Goal: Use online tool/utility: Utilize a website feature to perform a specific function

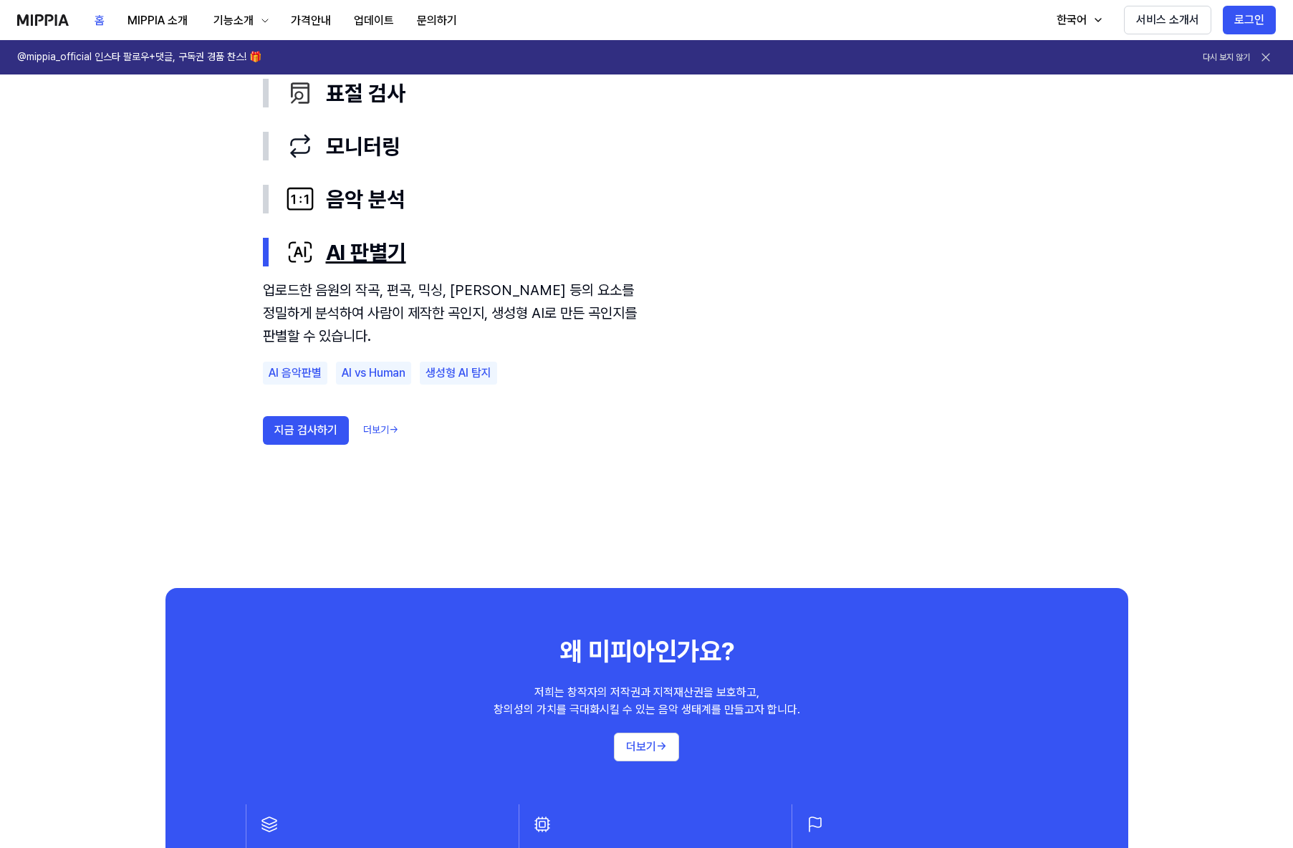
scroll to position [492, 0]
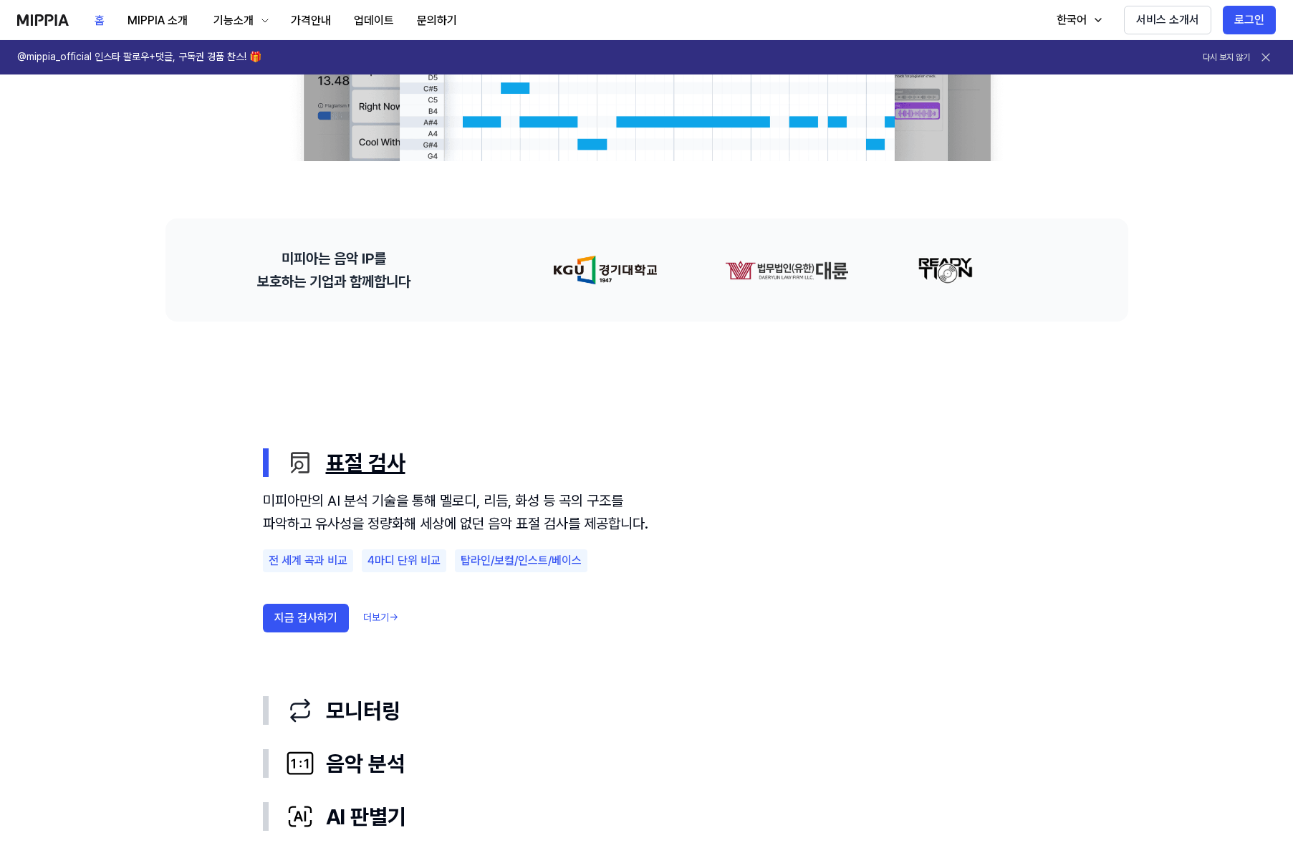
click at [385, 465] on div "표절 검사" at bounding box center [658, 463] width 745 height 30
click at [315, 633] on button "지금 검사하기" at bounding box center [306, 618] width 86 height 29
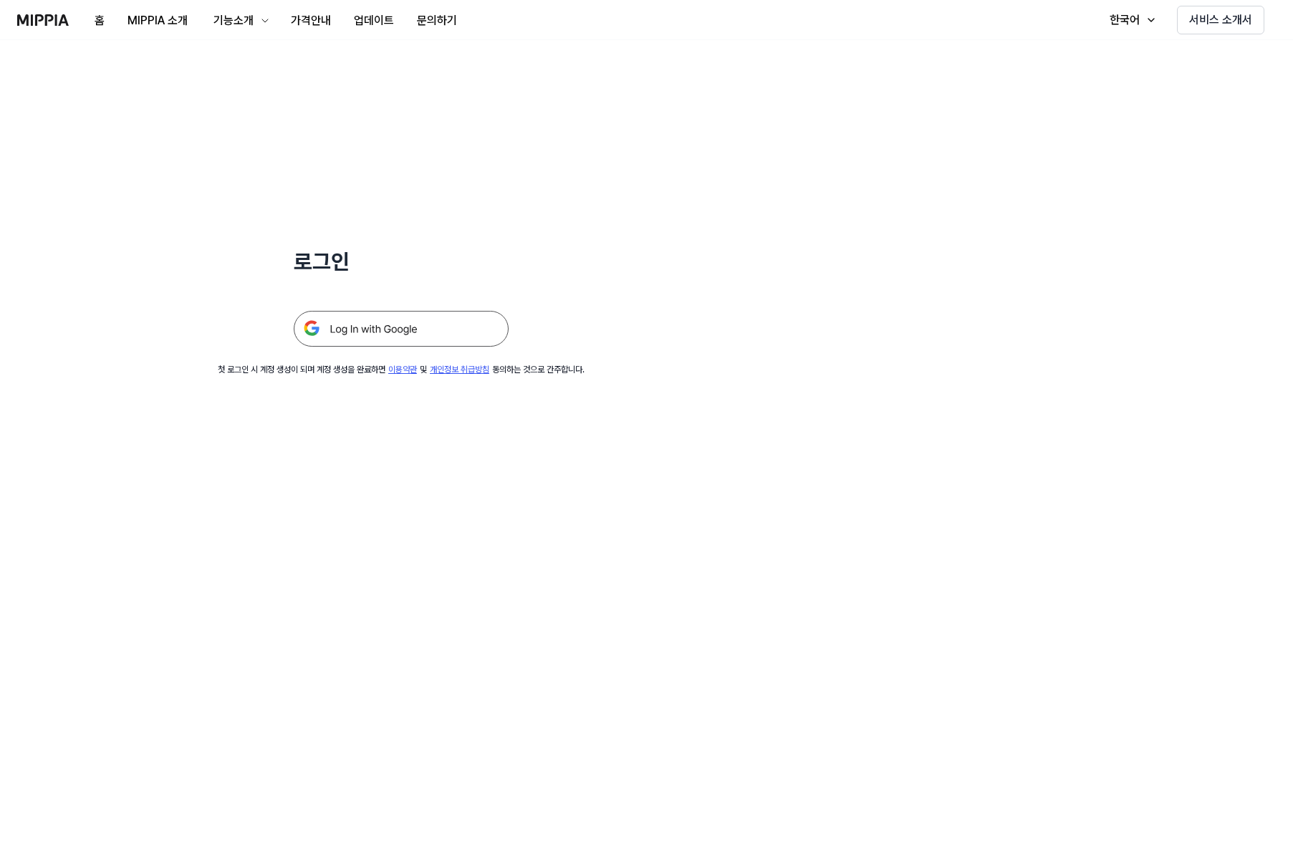
click at [366, 326] on img at bounding box center [401, 329] width 215 height 36
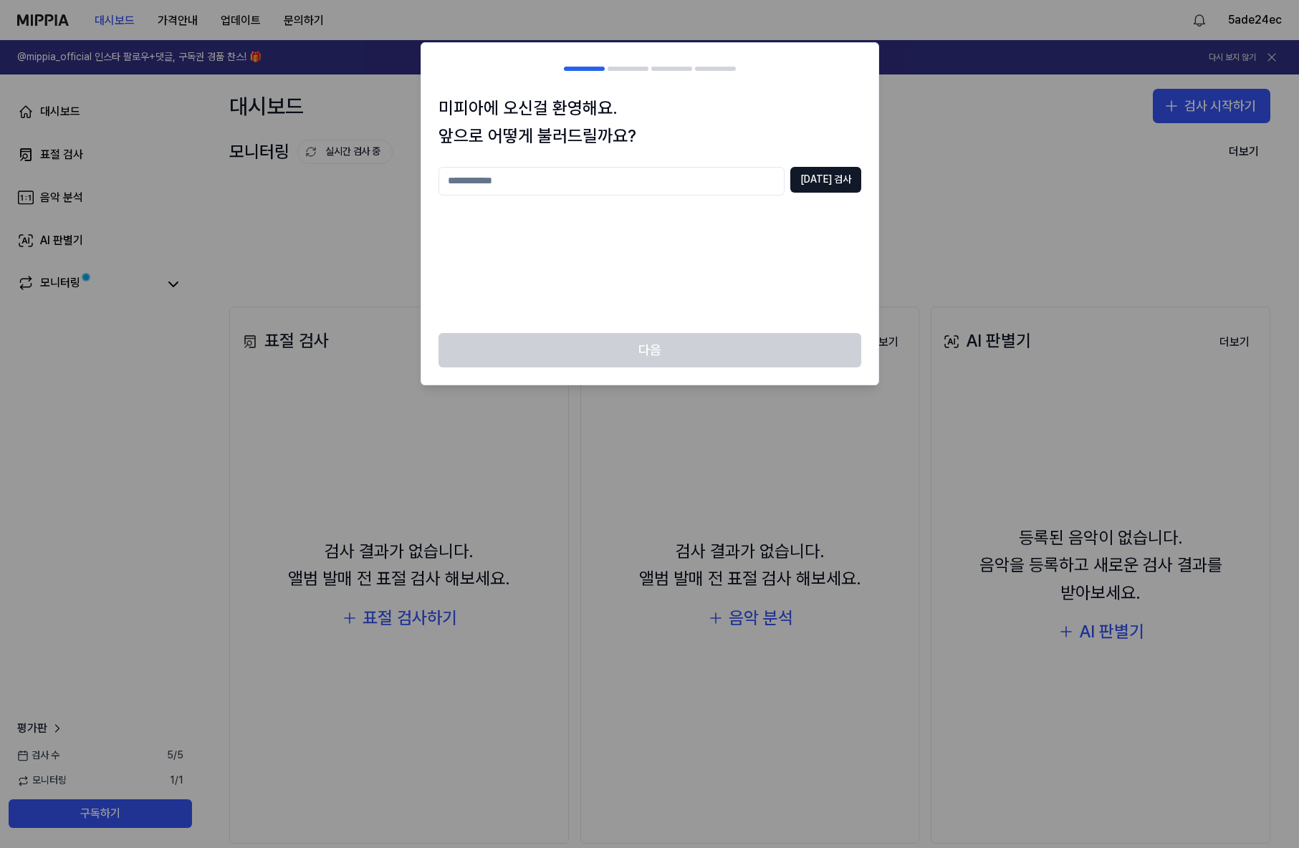
click at [679, 174] on input "text" at bounding box center [612, 181] width 346 height 29
type input "******"
click at [835, 178] on button "중복 검사" at bounding box center [825, 180] width 71 height 26
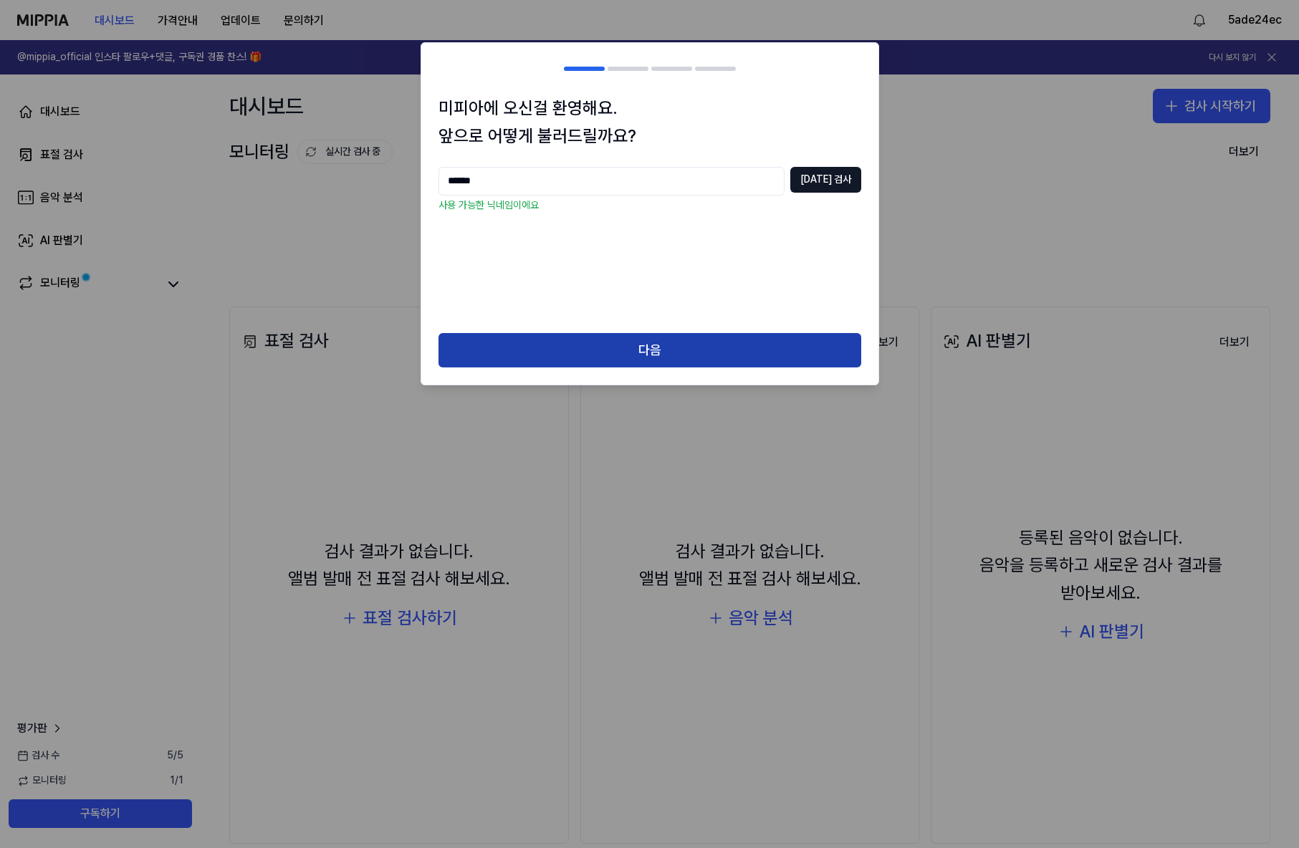
click at [605, 351] on button "다음" at bounding box center [650, 350] width 423 height 34
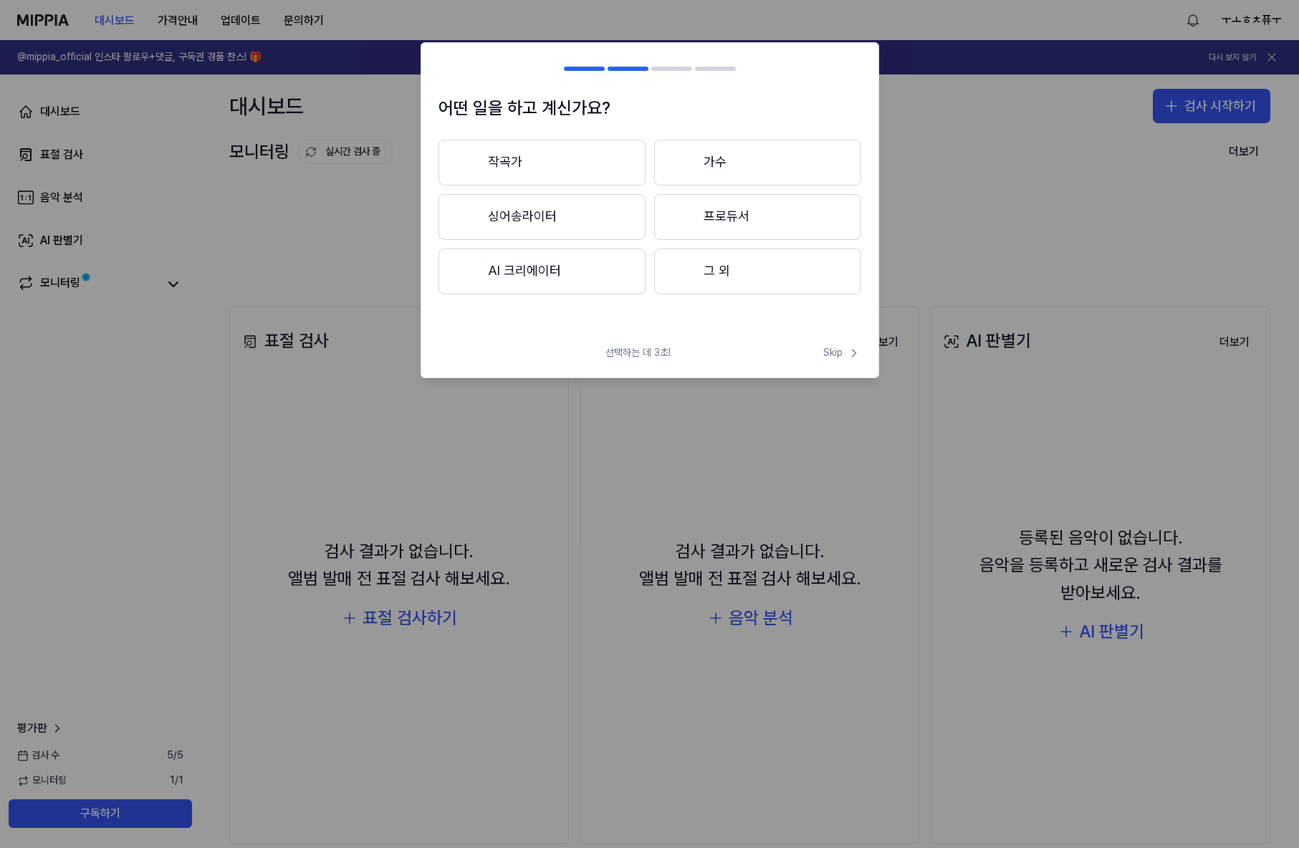
click at [530, 166] on button "작곡가" at bounding box center [542, 163] width 207 height 46
click at [714, 211] on button "3년 이상" at bounding box center [757, 217] width 207 height 47
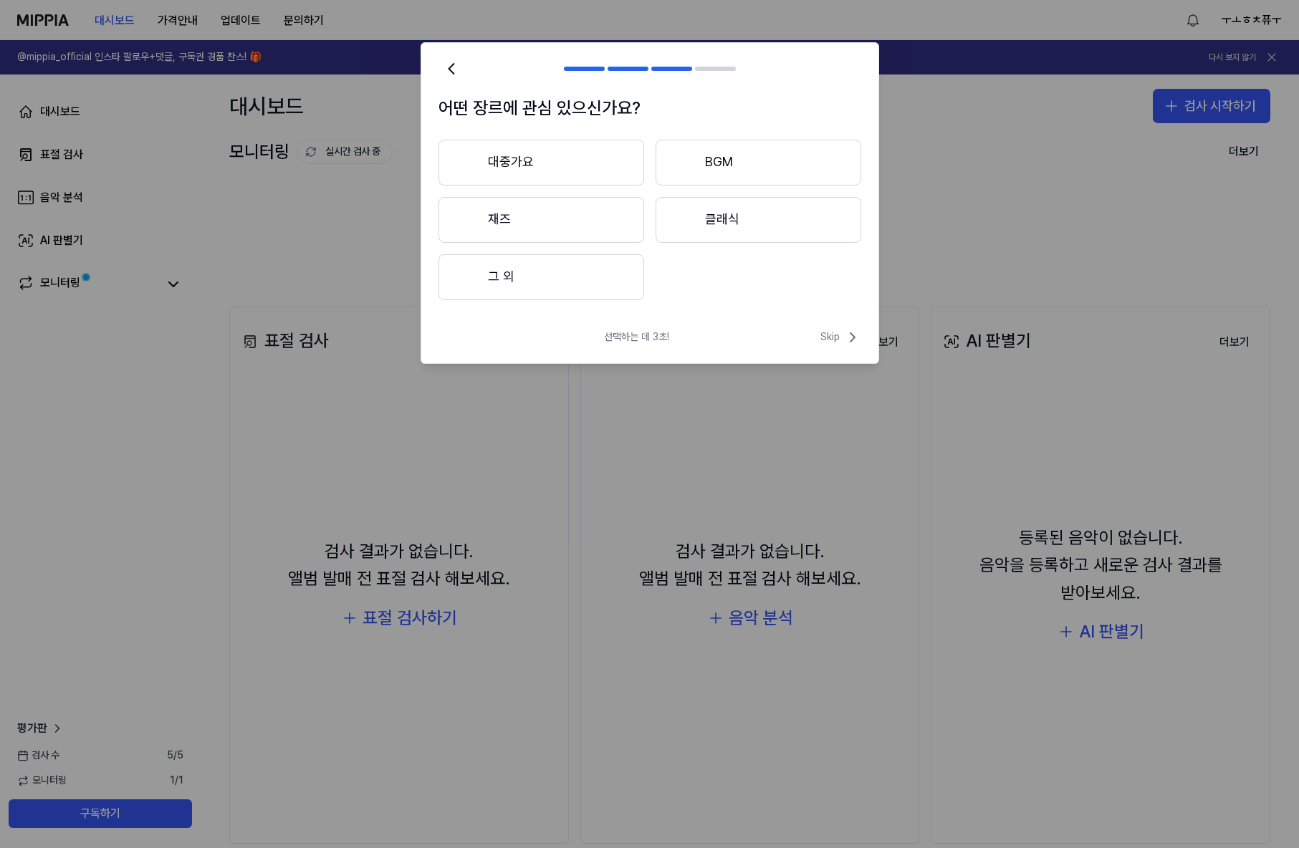
click at [609, 171] on button "대중가요" at bounding box center [542, 163] width 206 height 46
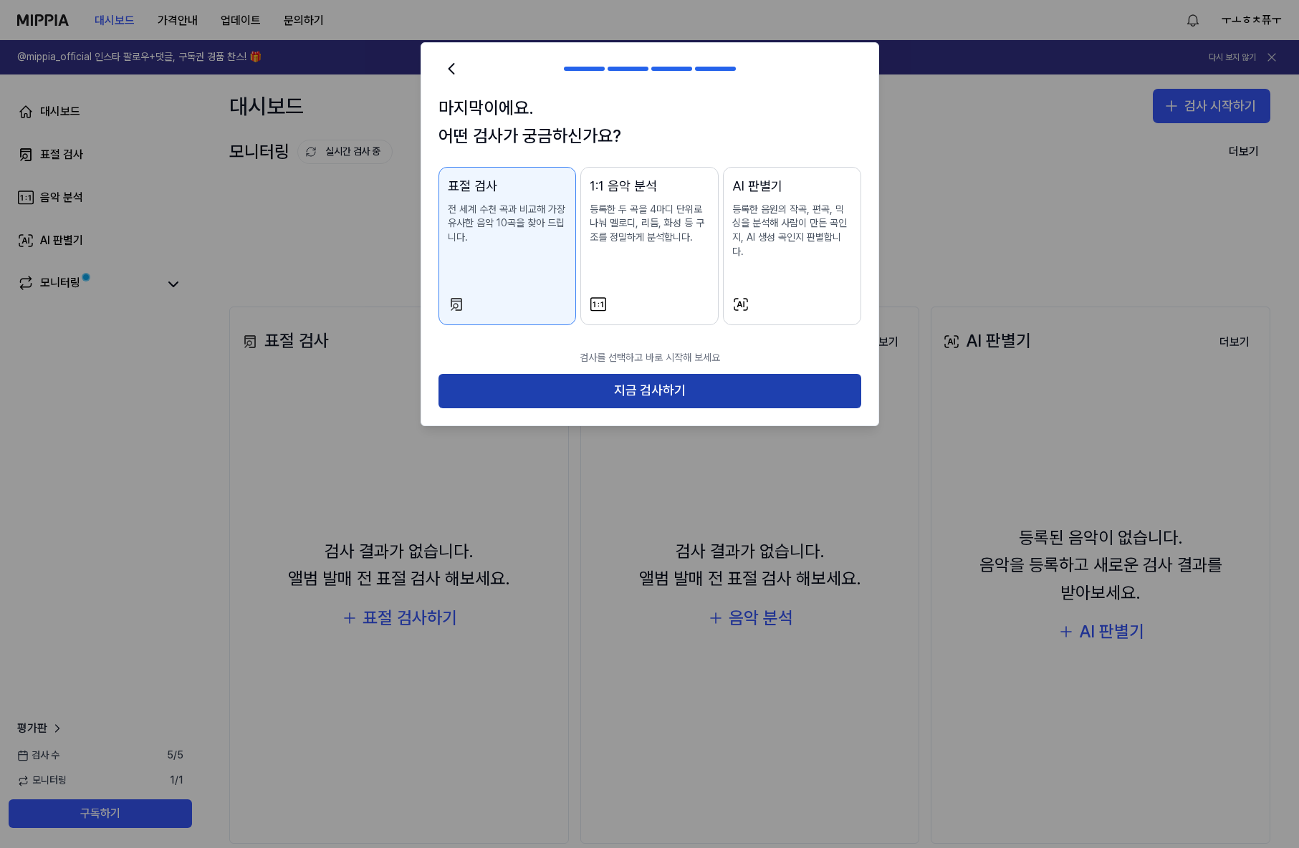
click at [603, 378] on button "지금 검사하기" at bounding box center [650, 391] width 423 height 34
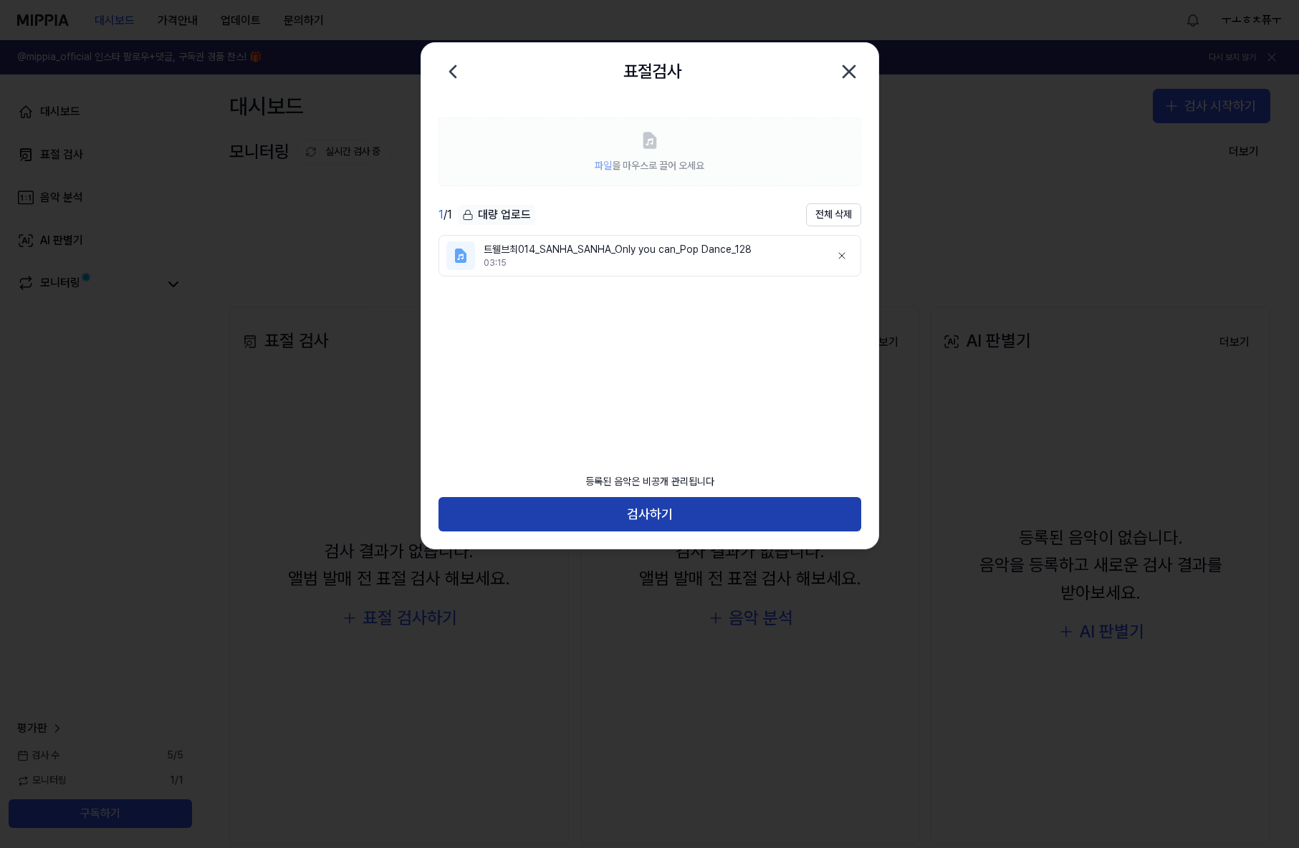
click at [648, 509] on button "검사하기" at bounding box center [650, 514] width 423 height 34
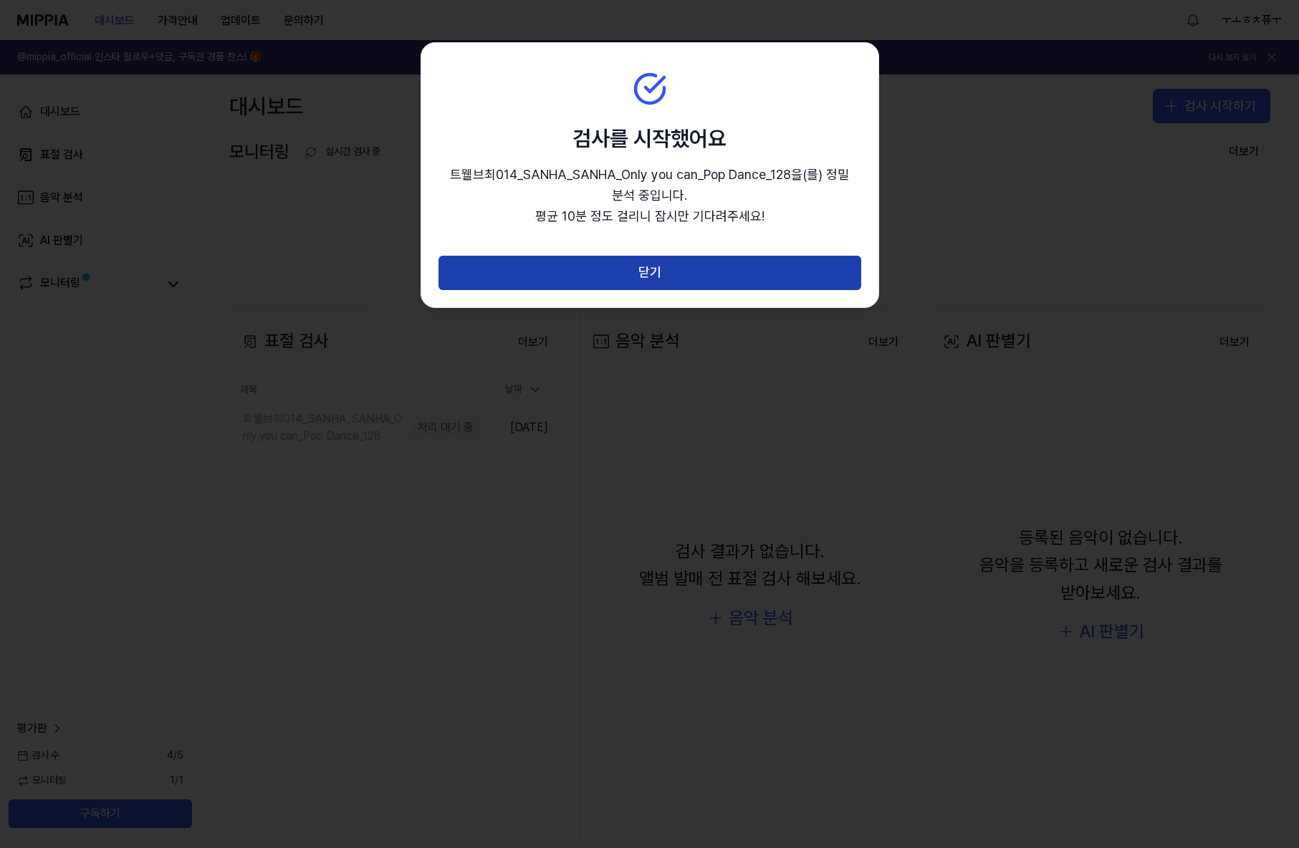
click at [595, 272] on button "닫기" at bounding box center [650, 273] width 423 height 34
